Goal: Communication & Community: Connect with others

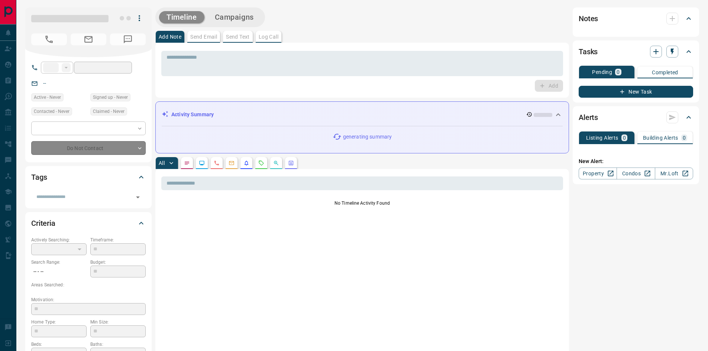
type input "**"
type input "**********"
type input "**"
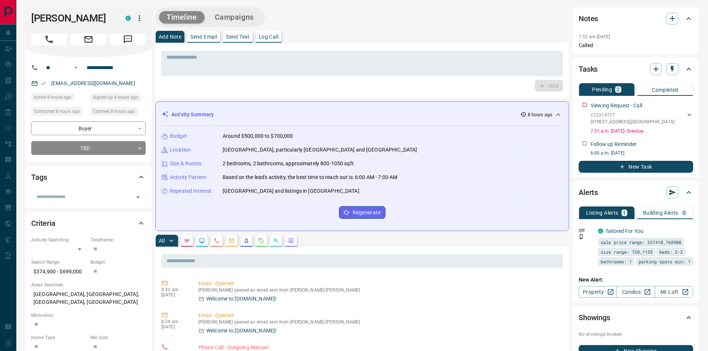
click at [175, 88] on div "Add" at bounding box center [362, 86] width 402 height 12
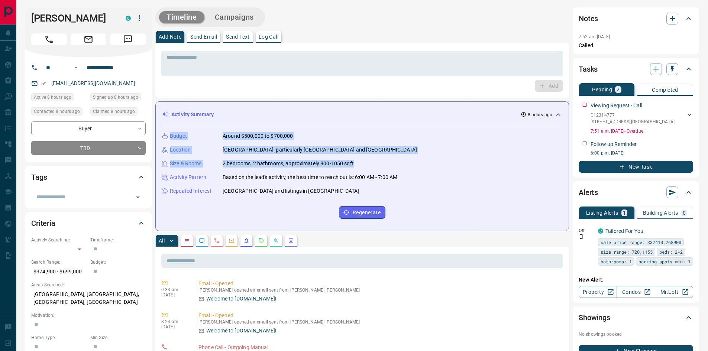
drag, startPoint x: 171, startPoint y: 136, endPoint x: 359, endPoint y: 156, distance: 189.5
click at [366, 159] on div "Budget Around $500,000 to $700,000 Location [GEOGRAPHIC_DATA], particularly [GE…" at bounding box center [362, 175] width 401 height 98
copy div "Budget Around $500,000 to $700,000 Location [GEOGRAPHIC_DATA], particularly [GE…"
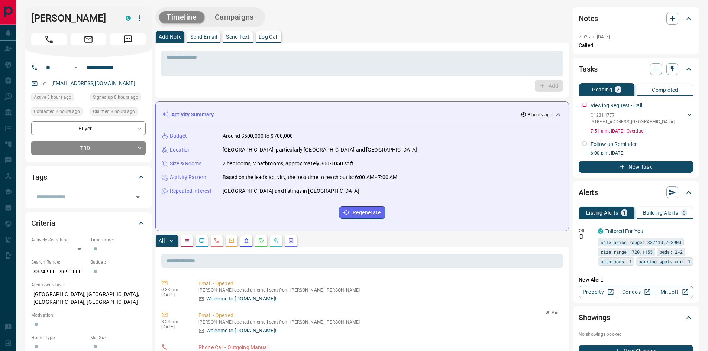
drag, startPoint x: 340, startPoint y: 313, endPoint x: 366, endPoint y: 313, distance: 26.0
click at [340, 313] on p "Email - Opened" at bounding box center [379, 316] width 362 height 8
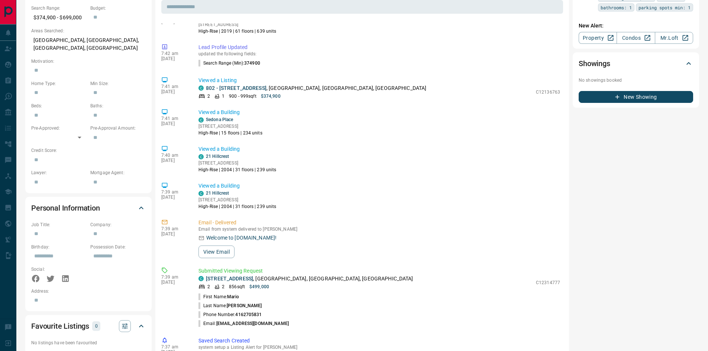
scroll to position [260, 0]
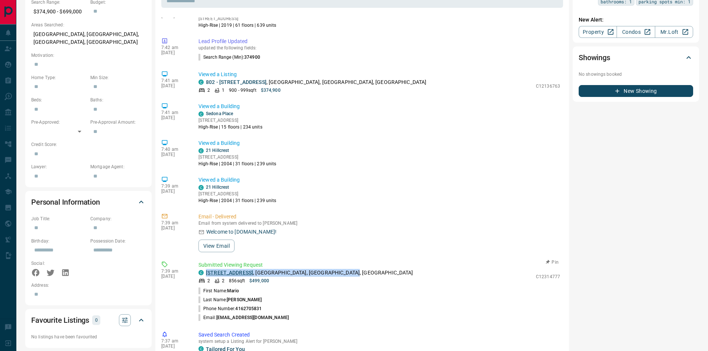
drag, startPoint x: 381, startPoint y: 276, endPoint x: 207, endPoint y: 274, distance: 174.0
click at [207, 274] on div "C [STREET_ADDRESS]" at bounding box center [365, 273] width 334 height 8
copy p "[STREET_ADDRESS]"
click at [327, 39] on p "Lead Profile Updated" at bounding box center [379, 42] width 362 height 8
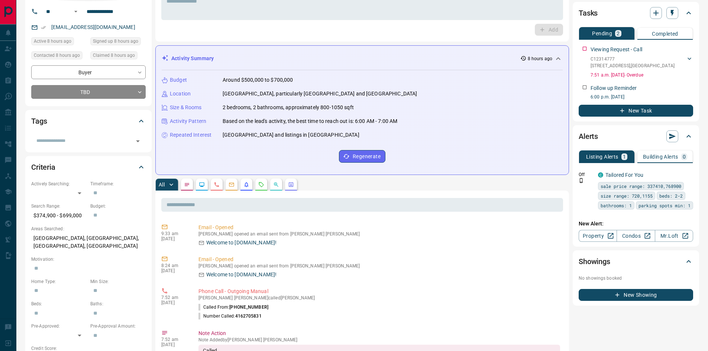
scroll to position [0, 0]
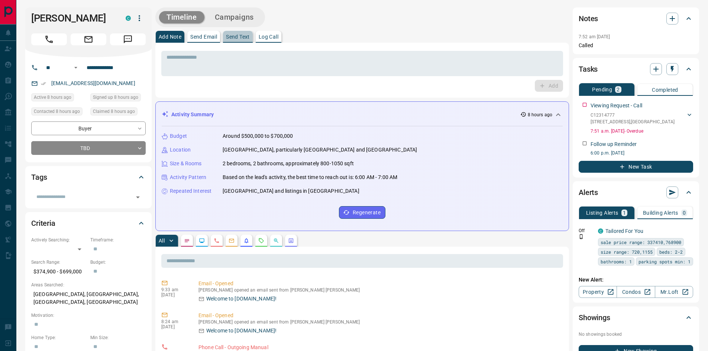
click at [237, 38] on p "Send Text" at bounding box center [238, 36] width 24 height 5
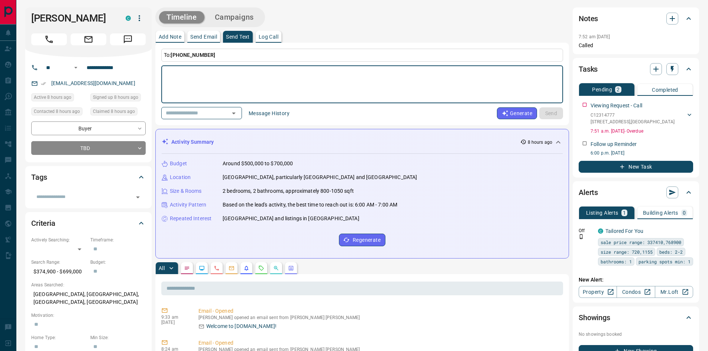
click at [237, 75] on textarea at bounding box center [362, 85] width 391 height 32
click at [224, 74] on textarea at bounding box center [362, 85] width 391 height 32
click at [190, 75] on textarea at bounding box center [362, 85] width 391 height 32
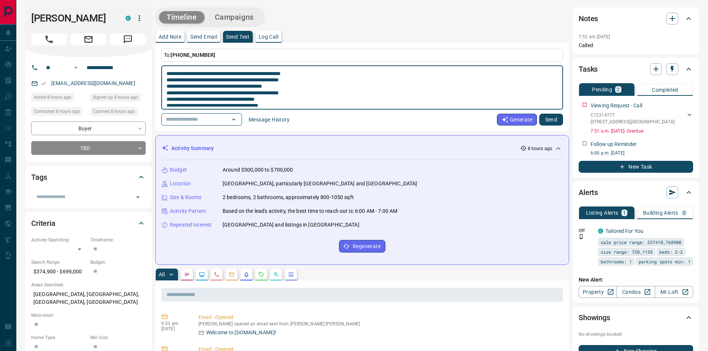
scroll to position [144, 0]
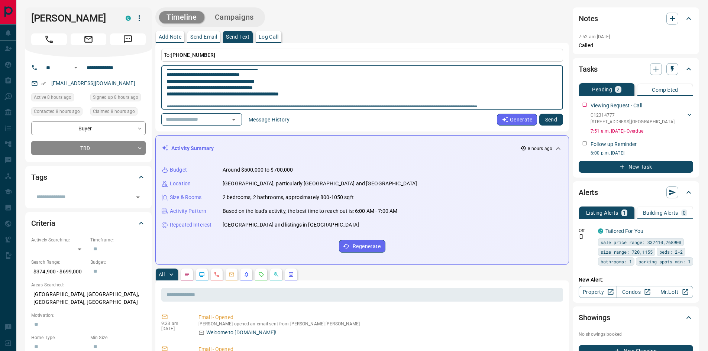
click at [546, 119] on button "Send" at bounding box center [551, 120] width 24 height 12
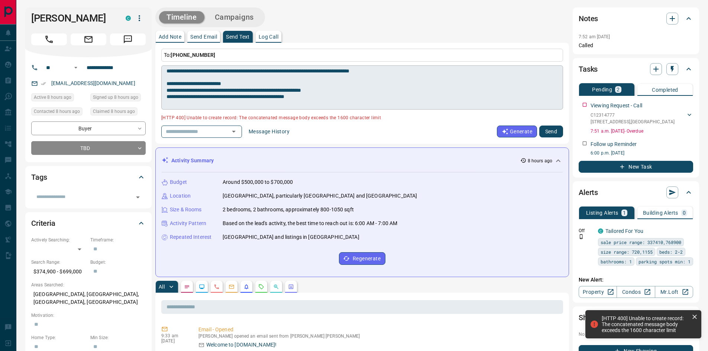
scroll to position [70, 0]
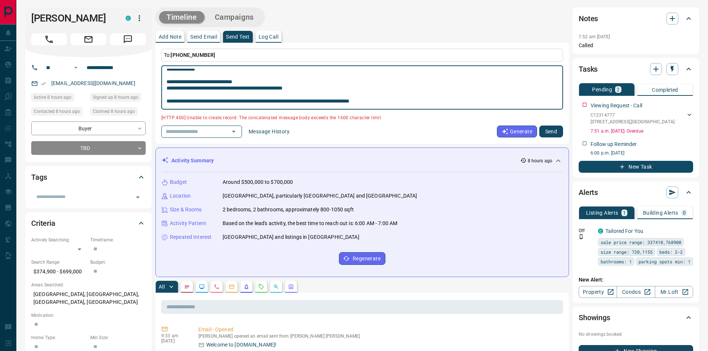
drag, startPoint x: 167, startPoint y: 73, endPoint x: 250, endPoint y: 86, distance: 84.0
click at [250, 86] on textarea at bounding box center [362, 88] width 391 height 38
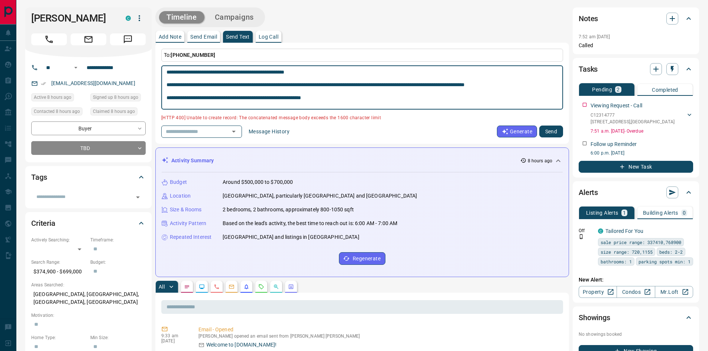
scroll to position [40, 0]
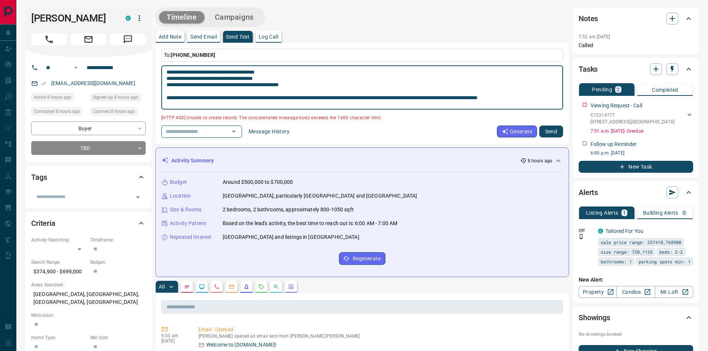
drag, startPoint x: 535, startPoint y: 102, endPoint x: 494, endPoint y: 81, distance: 45.4
click at [494, 81] on textarea at bounding box center [362, 88] width 391 height 38
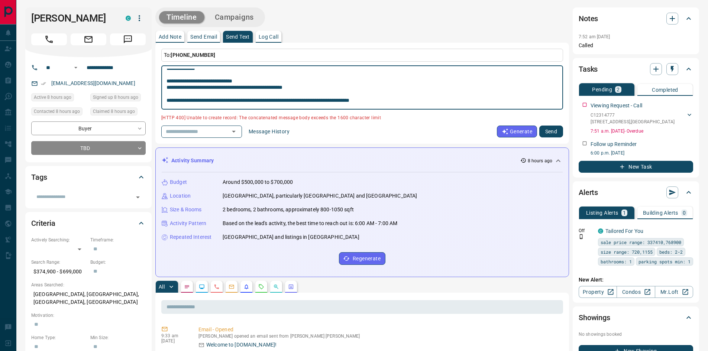
scroll to position [0, 0]
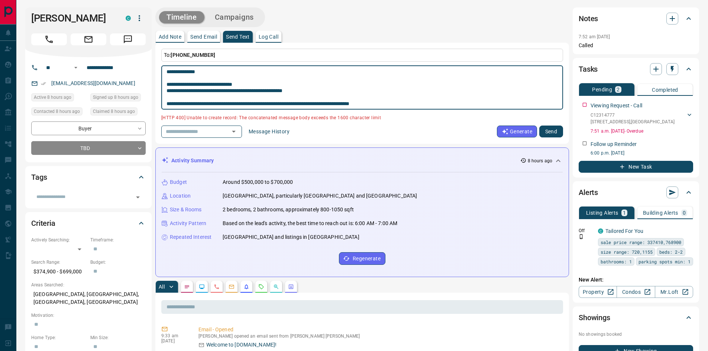
click at [507, 95] on textarea at bounding box center [362, 88] width 391 height 38
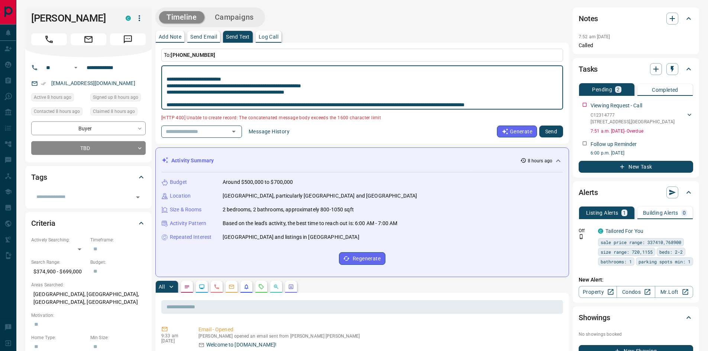
click at [447, 105] on textarea at bounding box center [362, 88] width 391 height 38
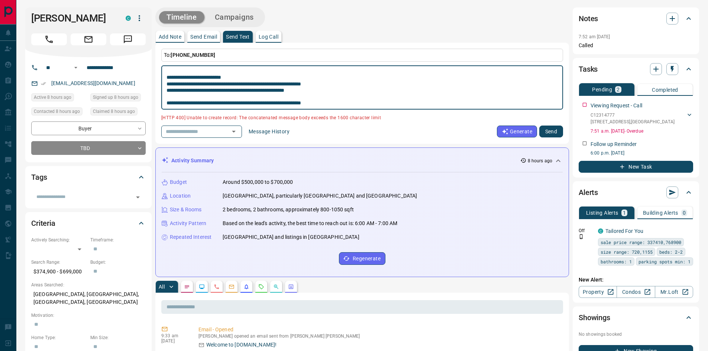
type textarea "**********"
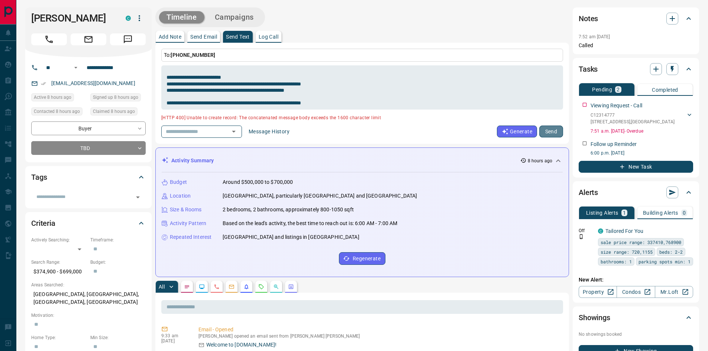
click at [549, 129] on button "Send" at bounding box center [551, 132] width 24 height 12
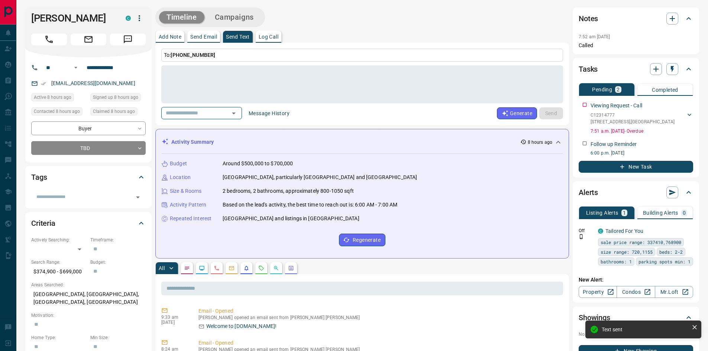
scroll to position [0, 0]
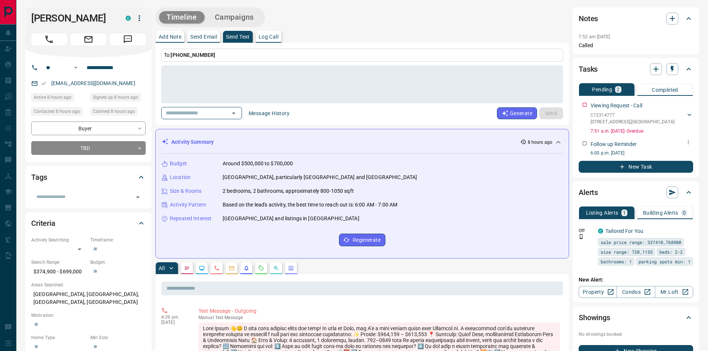
click at [688, 145] on icon "button" at bounding box center [688, 142] width 6 height 6
click at [678, 153] on li "Edit" at bounding box center [676, 156] width 33 height 11
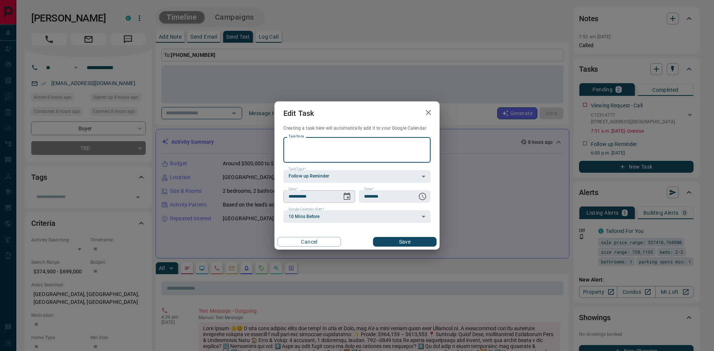
click at [346, 196] on icon "Choose date, selected date is Aug 17, 2025" at bounding box center [346, 196] width 9 height 9
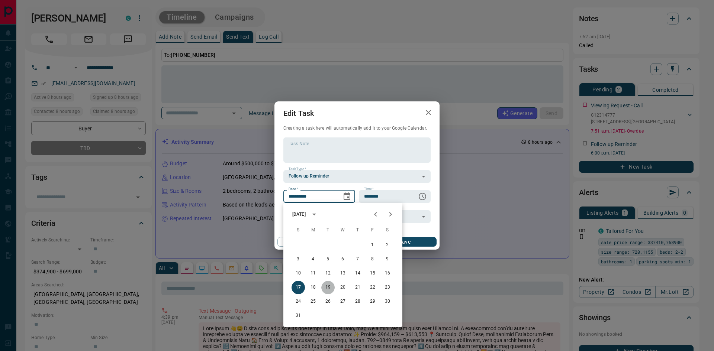
click at [329, 288] on button "19" at bounding box center [327, 287] width 13 height 13
type input "**********"
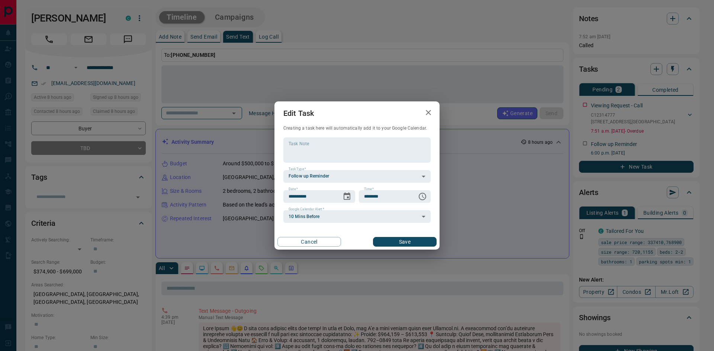
click at [400, 243] on button "Save" at bounding box center [405, 242] width 64 height 10
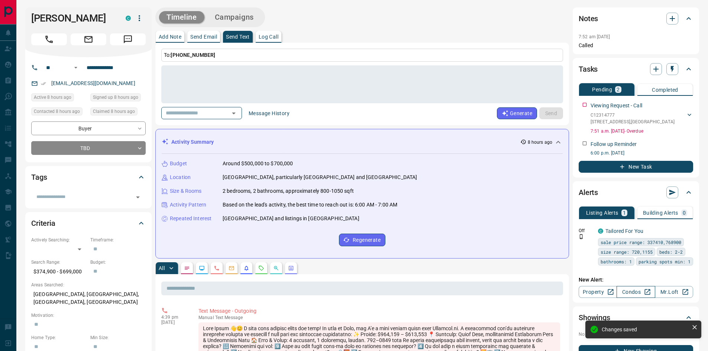
click at [642, 291] on link "Condos" at bounding box center [636, 292] width 38 height 12
